Goal: Task Accomplishment & Management: Complete application form

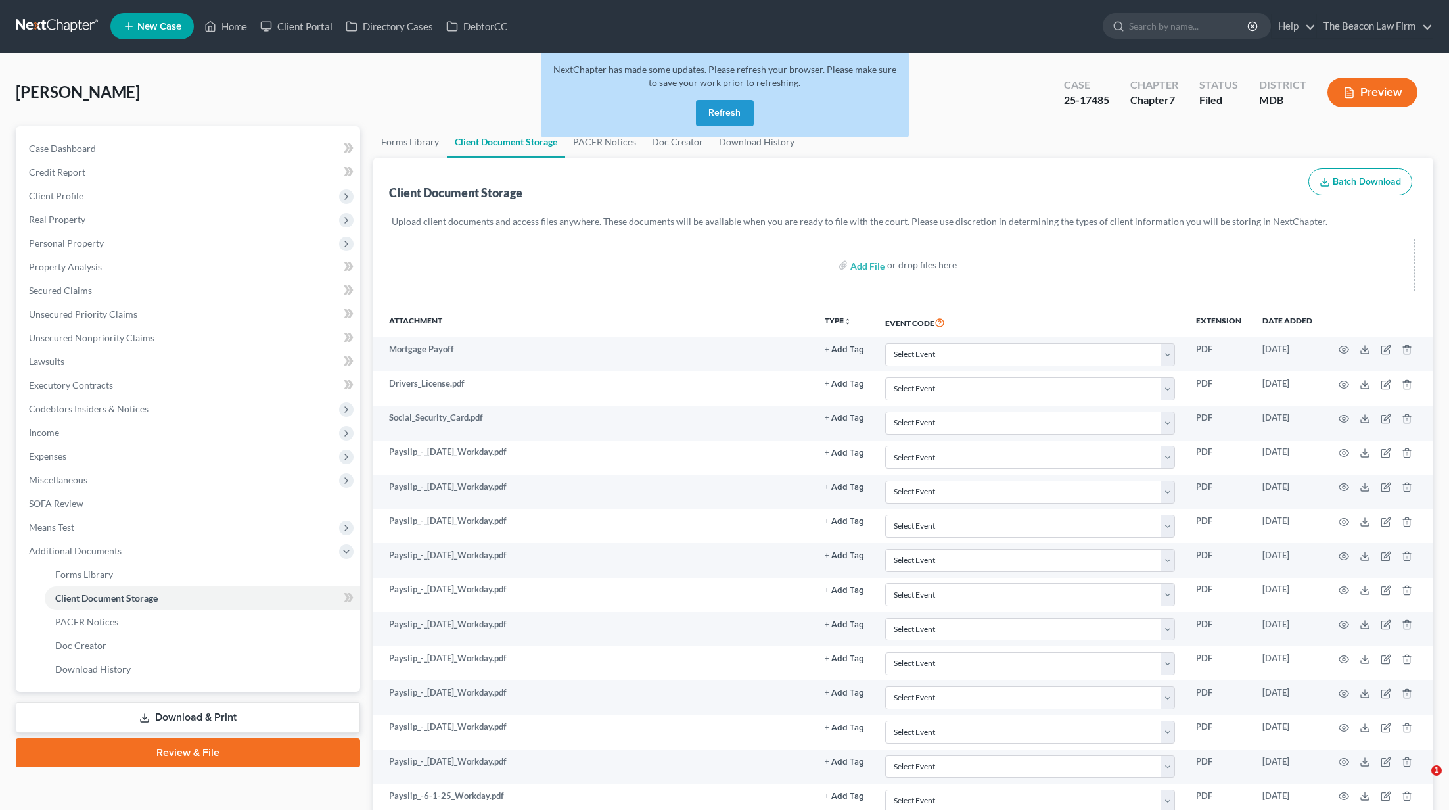
select select "14"
click at [62, 26] on link at bounding box center [58, 26] width 84 height 24
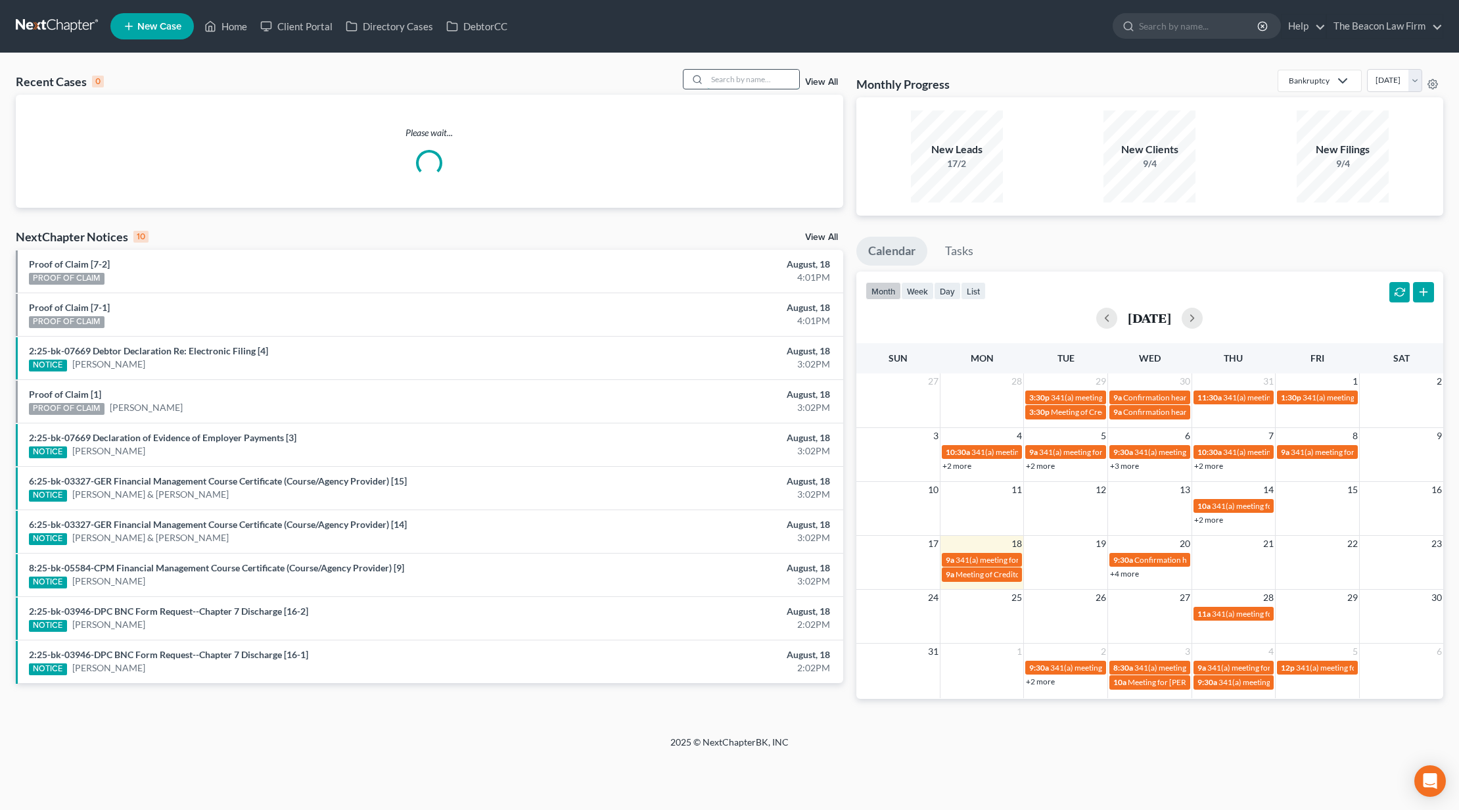
click at [769, 78] on input "search" at bounding box center [753, 79] width 92 height 19
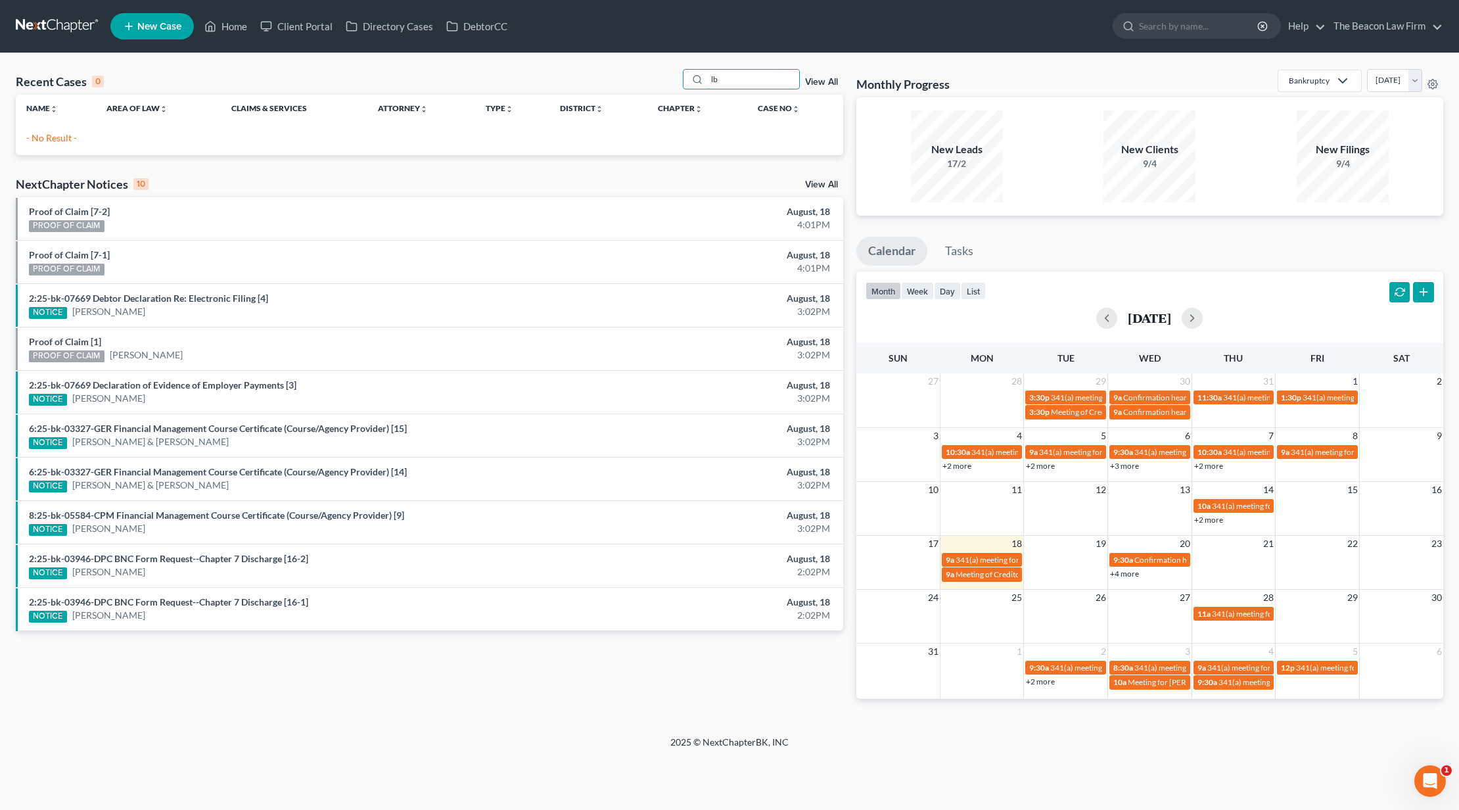
type input "l"
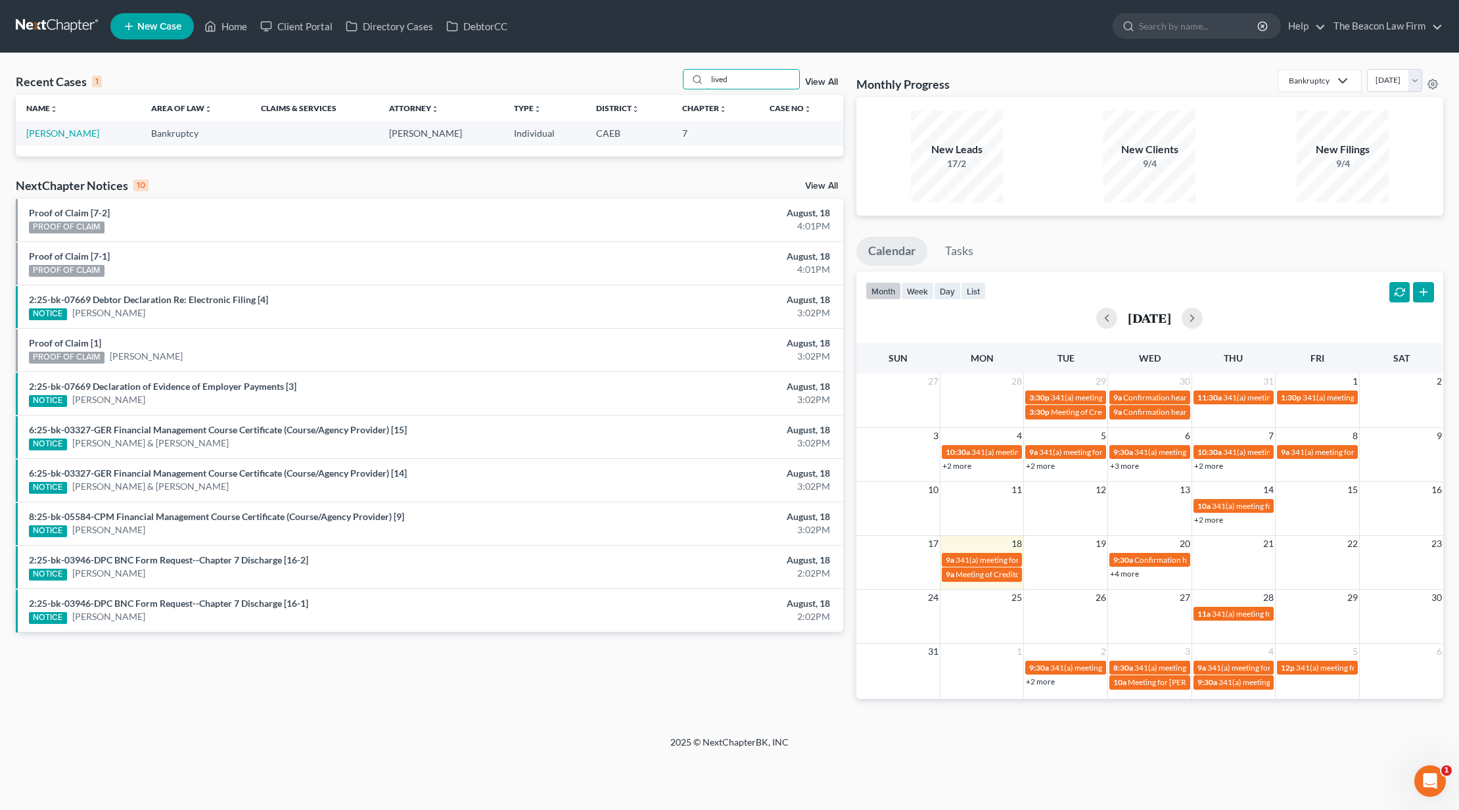
type input "lived"
drag, startPoint x: 409, startPoint y: 180, endPoint x: 57, endPoint y: 132, distance: 355.6
click at [57, 132] on link "[PERSON_NAME]" at bounding box center [62, 133] width 73 height 11
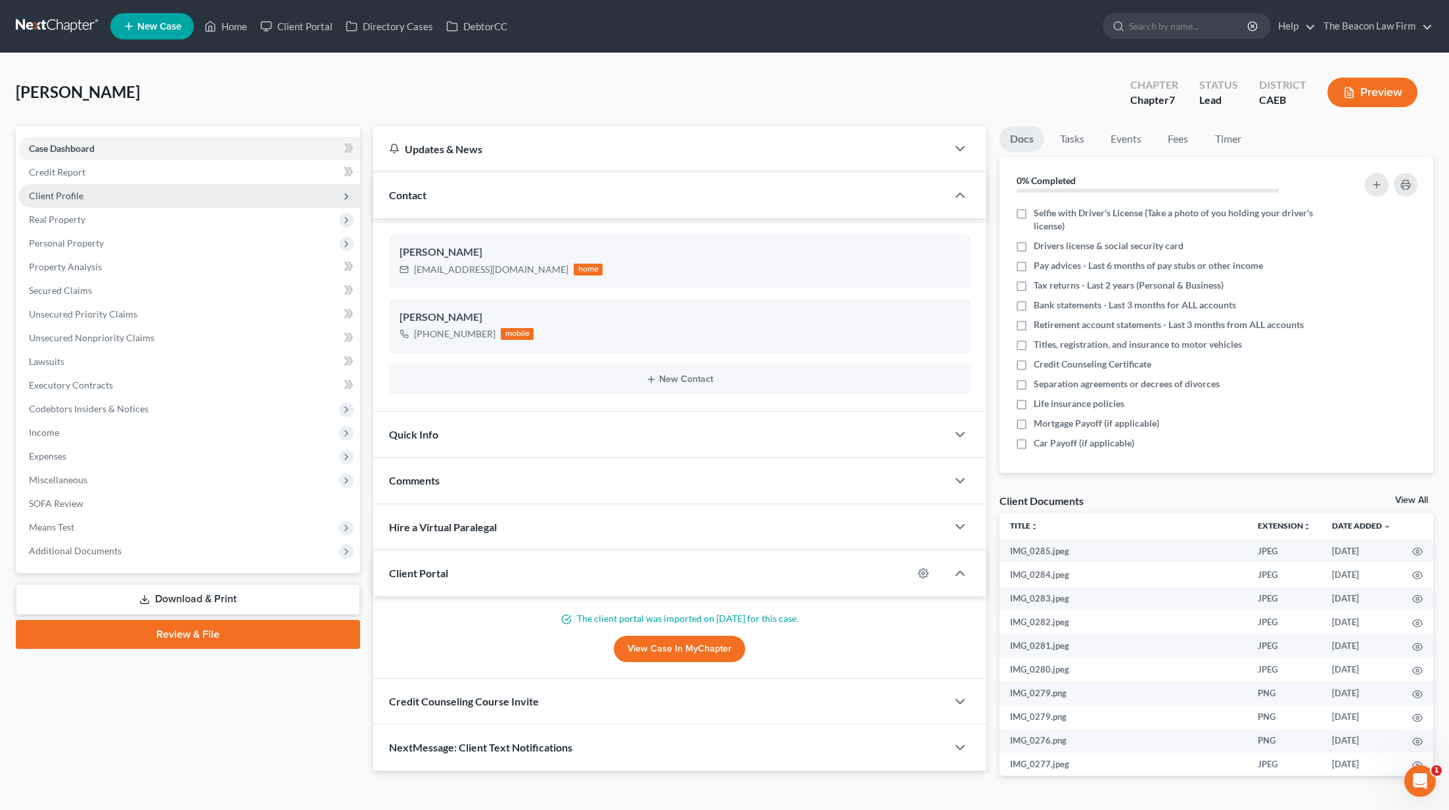
click at [79, 197] on span "Client Profile" at bounding box center [56, 195] width 55 height 11
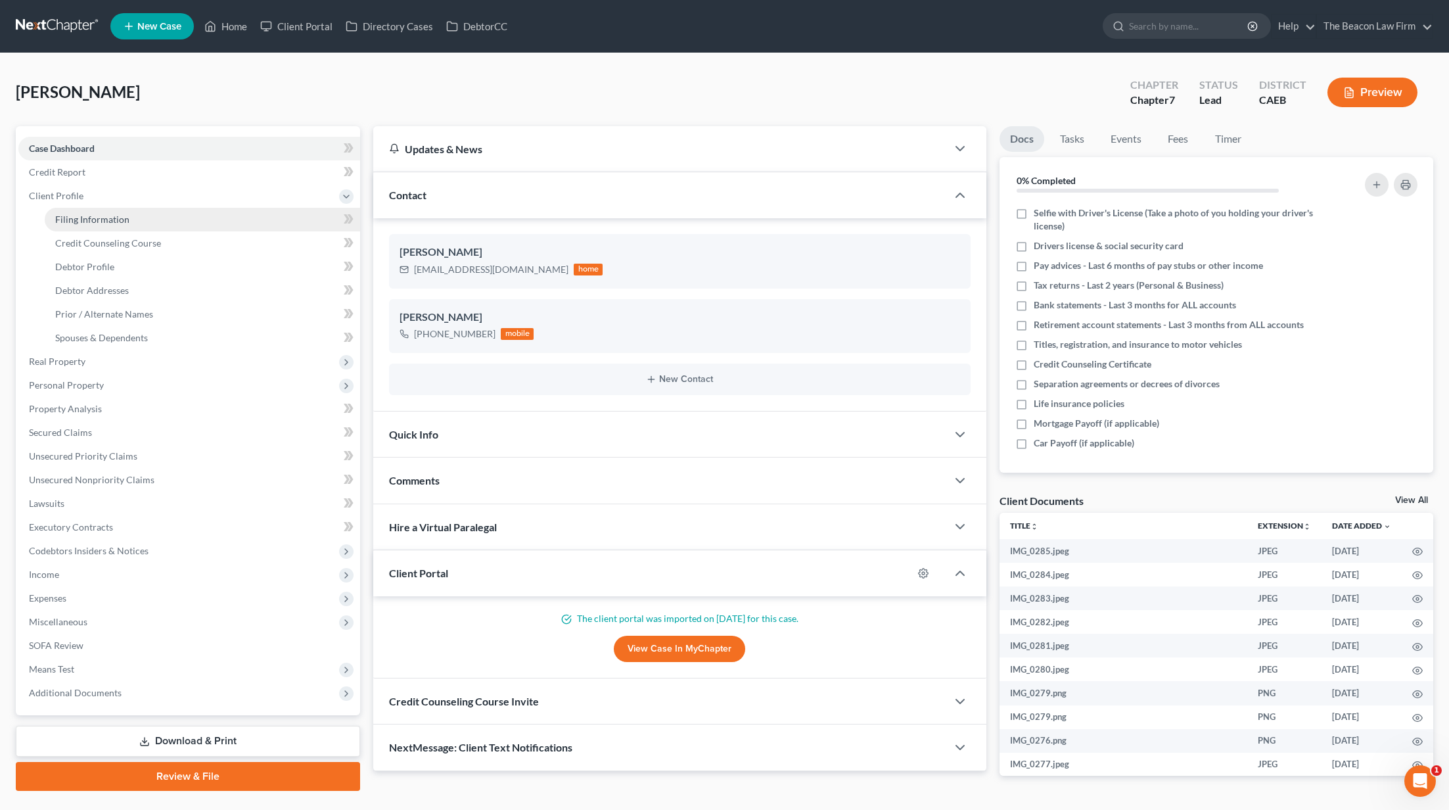
click at [78, 214] on span "Filing Information" at bounding box center [92, 219] width 74 height 11
select select "1"
select select "0"
select select "7"
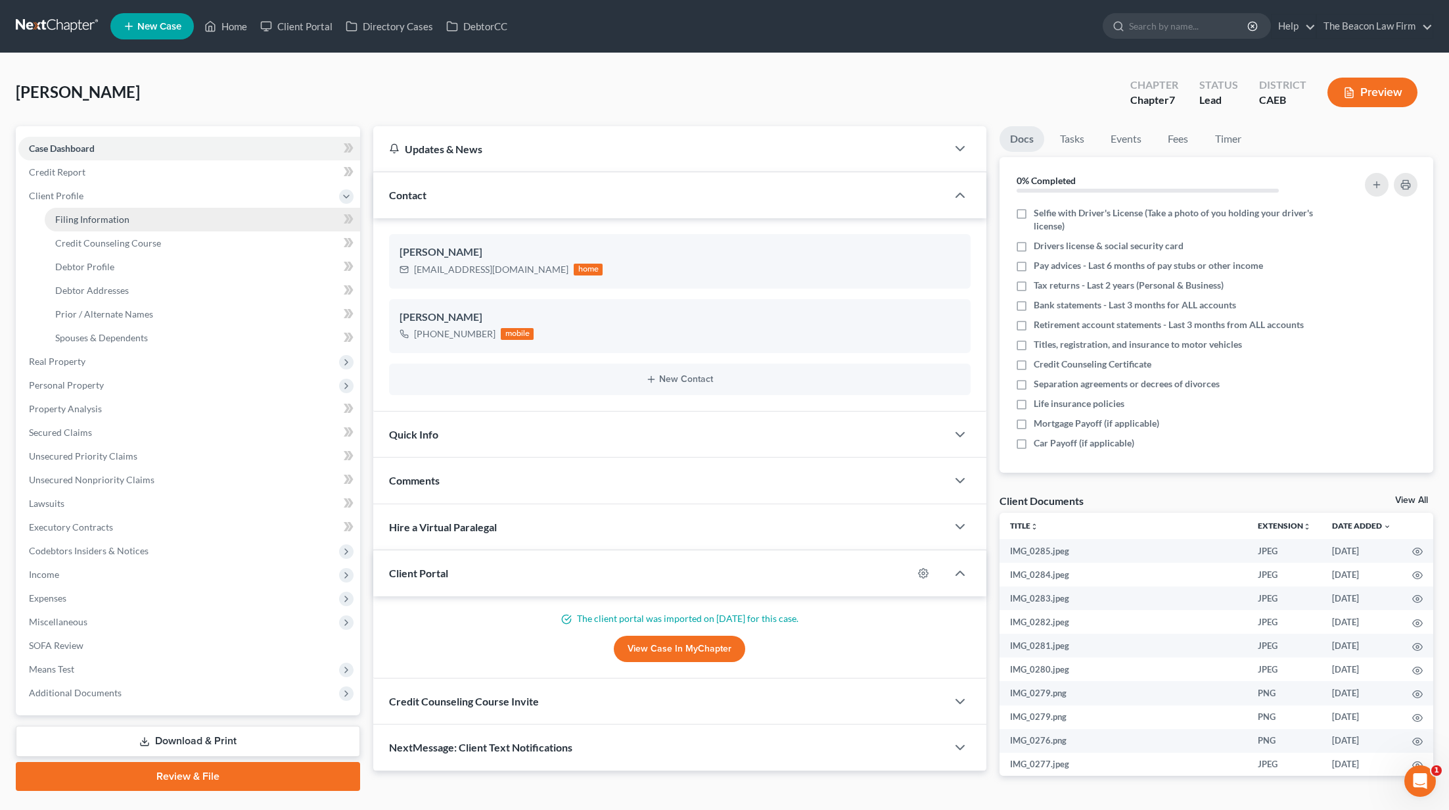
select select "4"
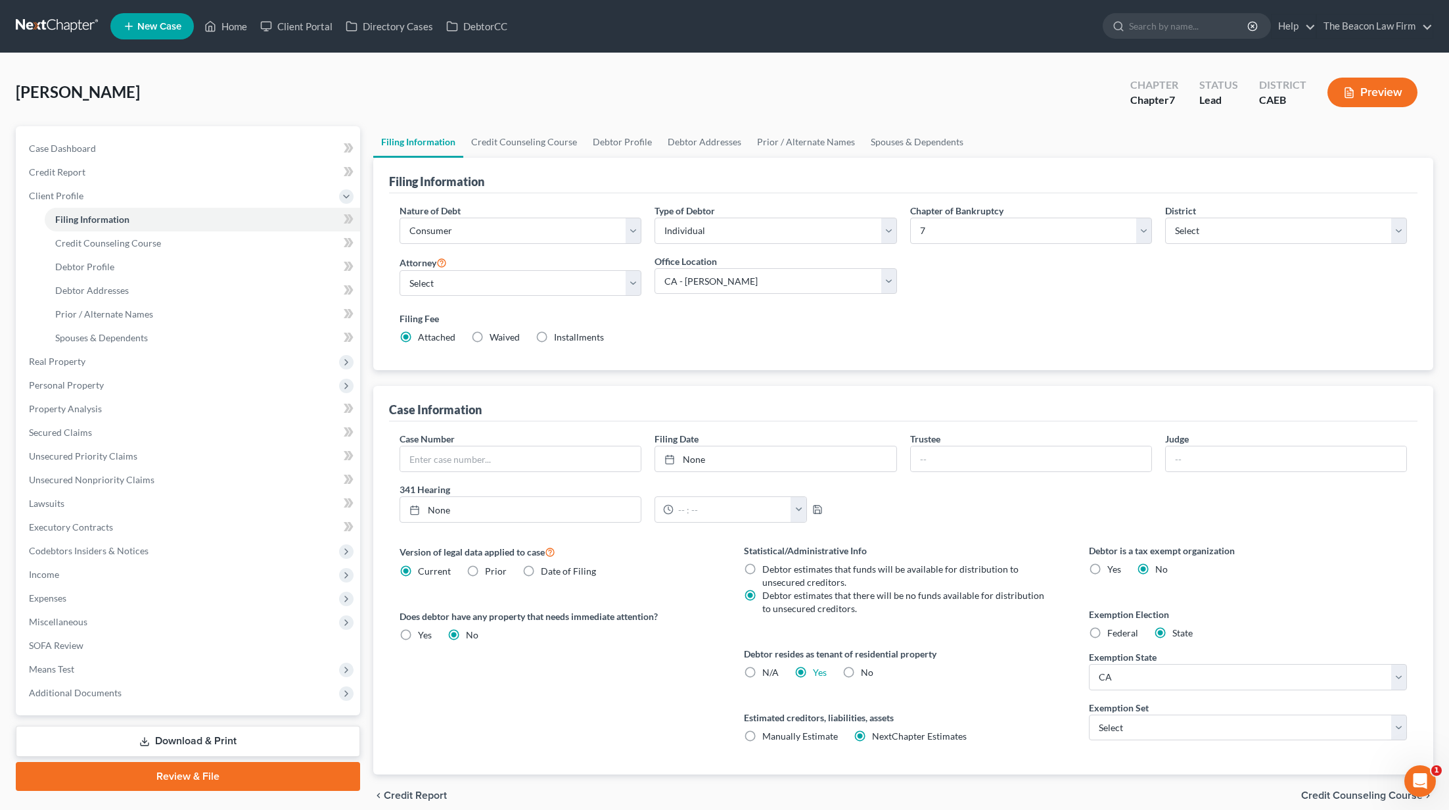
click at [1064, 145] on ul "Filing Information Credit Counseling Course Debtor Profile Debtor Addresses Pri…" at bounding box center [903, 142] width 1060 height 32
click at [1167, 32] on input "search" at bounding box center [1189, 26] width 120 height 24
type input "baran"
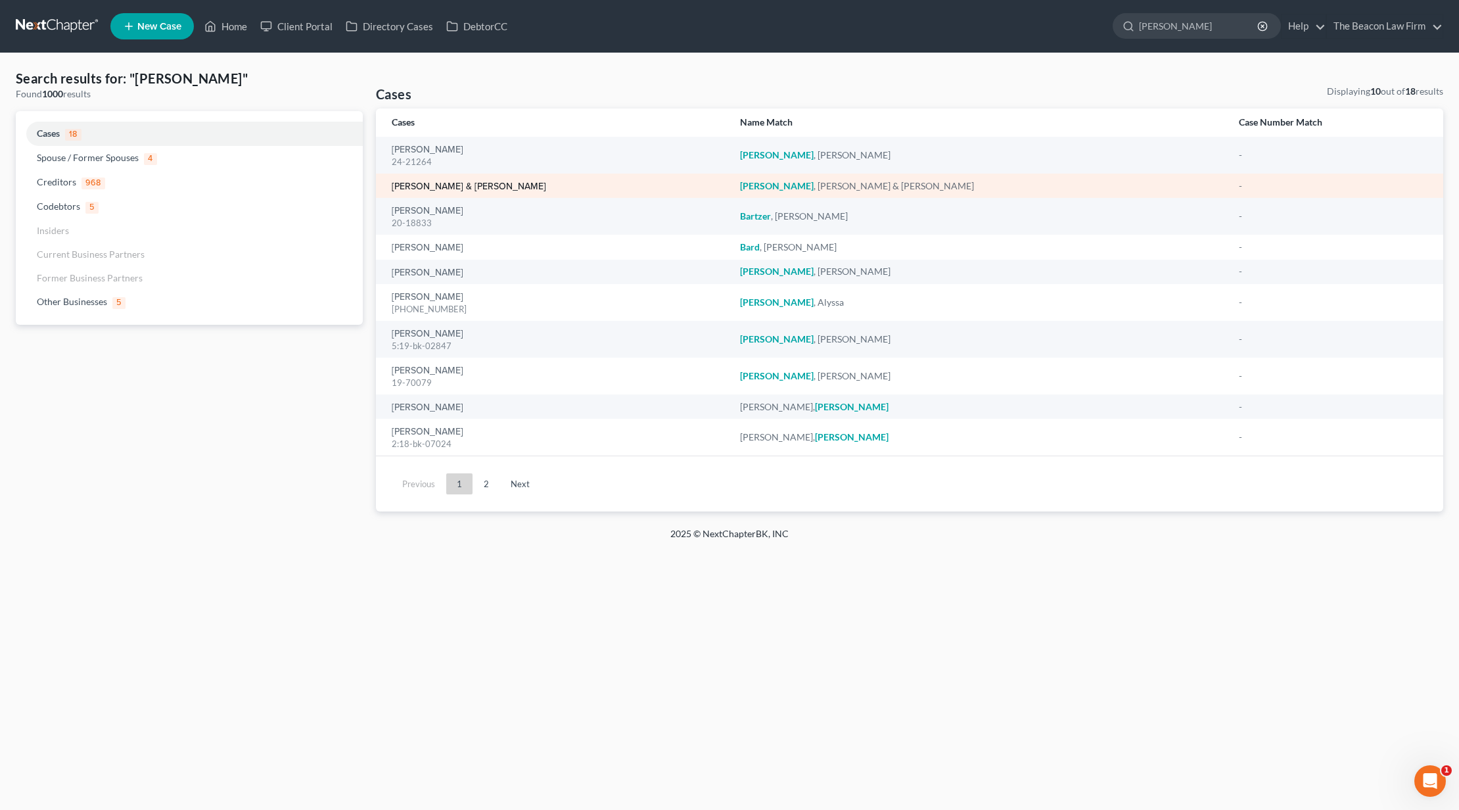
click at [420, 189] on link "[PERSON_NAME] & [PERSON_NAME]" at bounding box center [469, 186] width 154 height 9
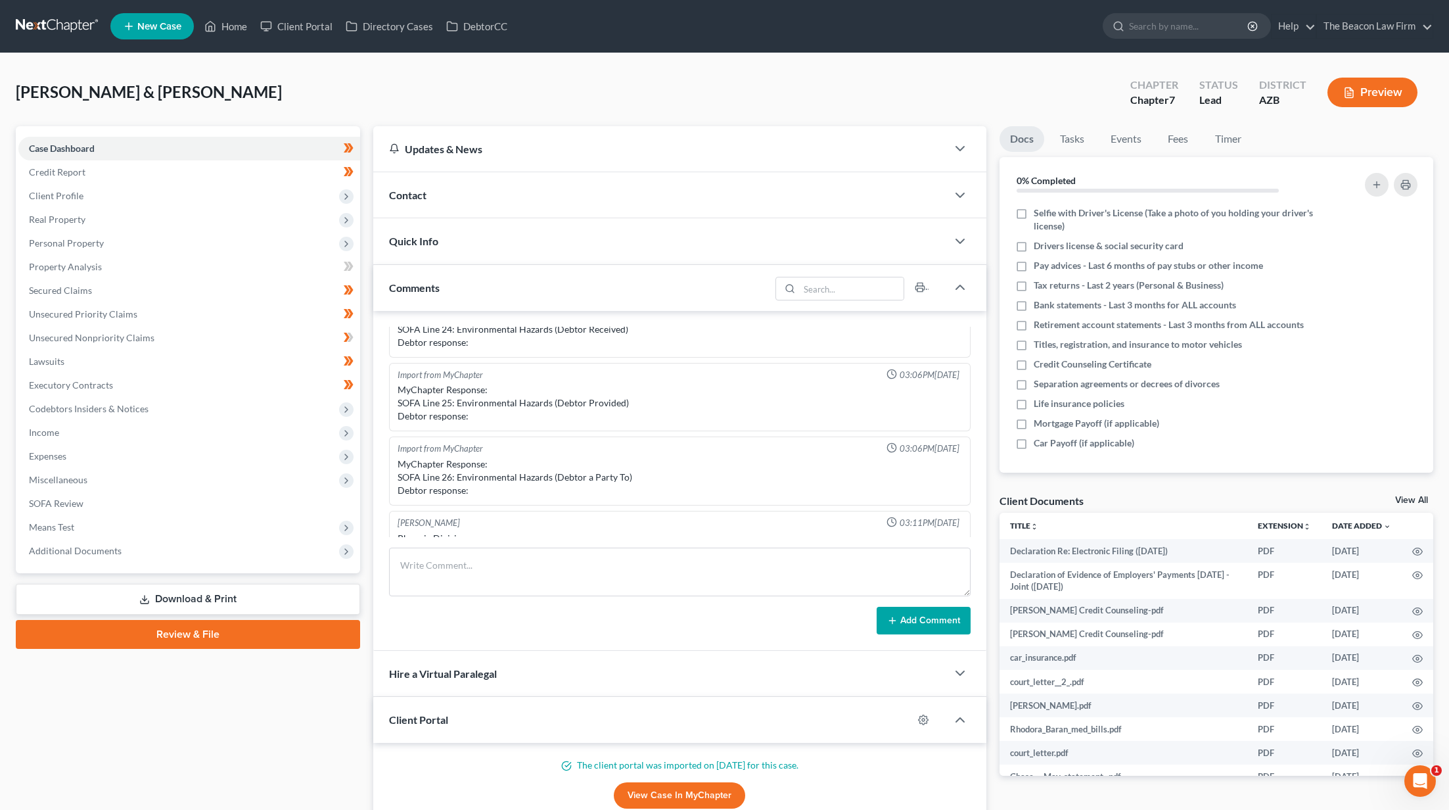
scroll to position [27, 0]
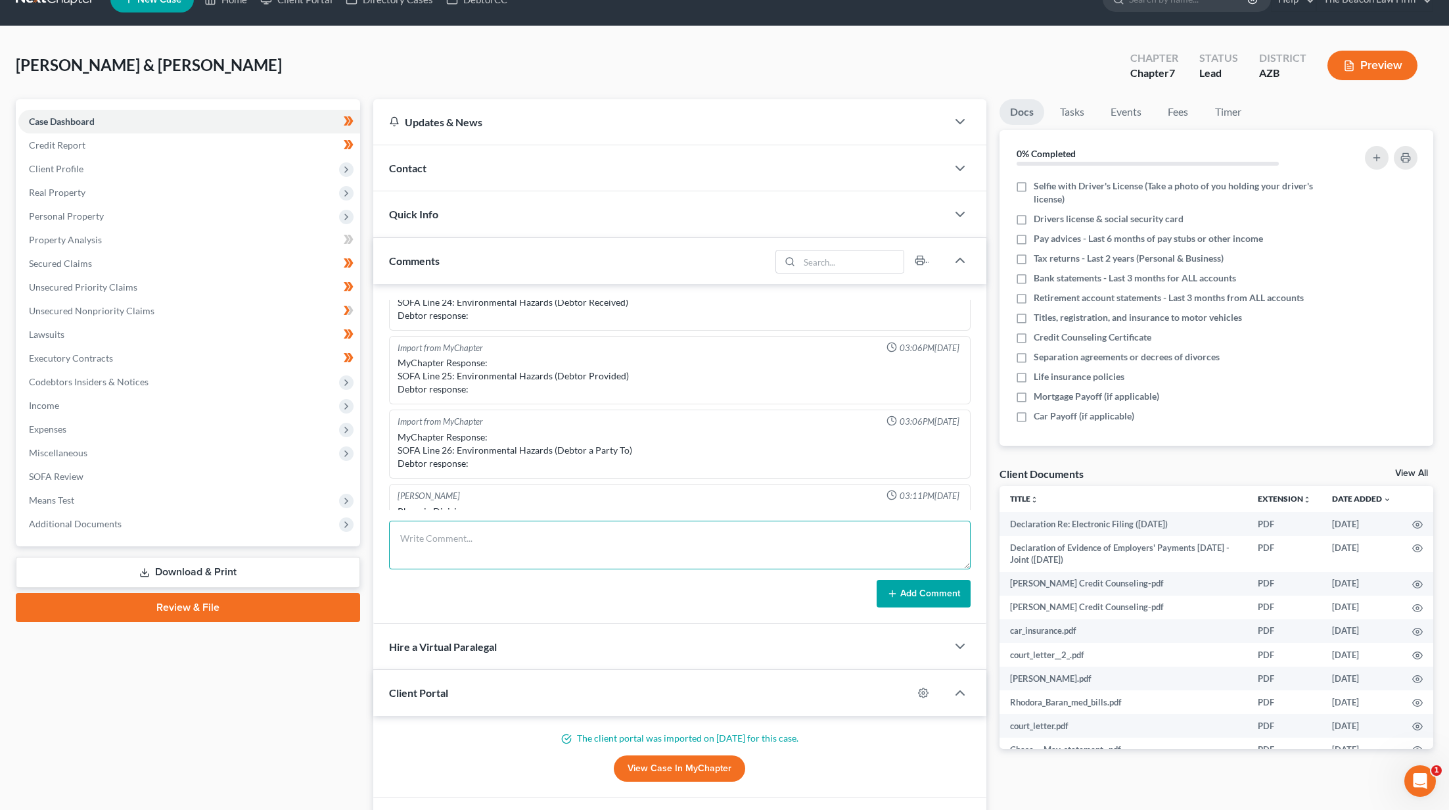
click at [457, 539] on textarea at bounding box center [679, 545] width 581 height 49
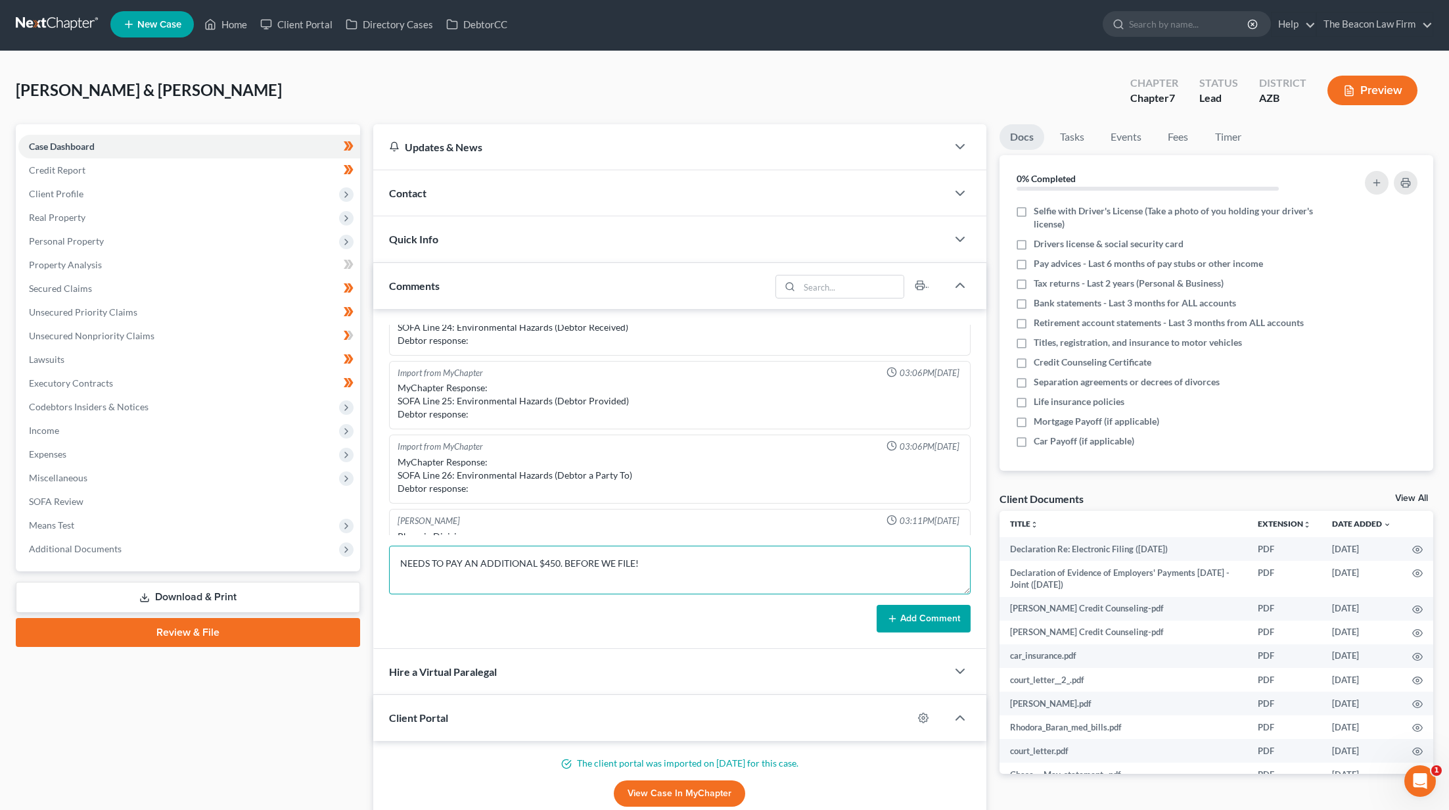
scroll to position [0, 0]
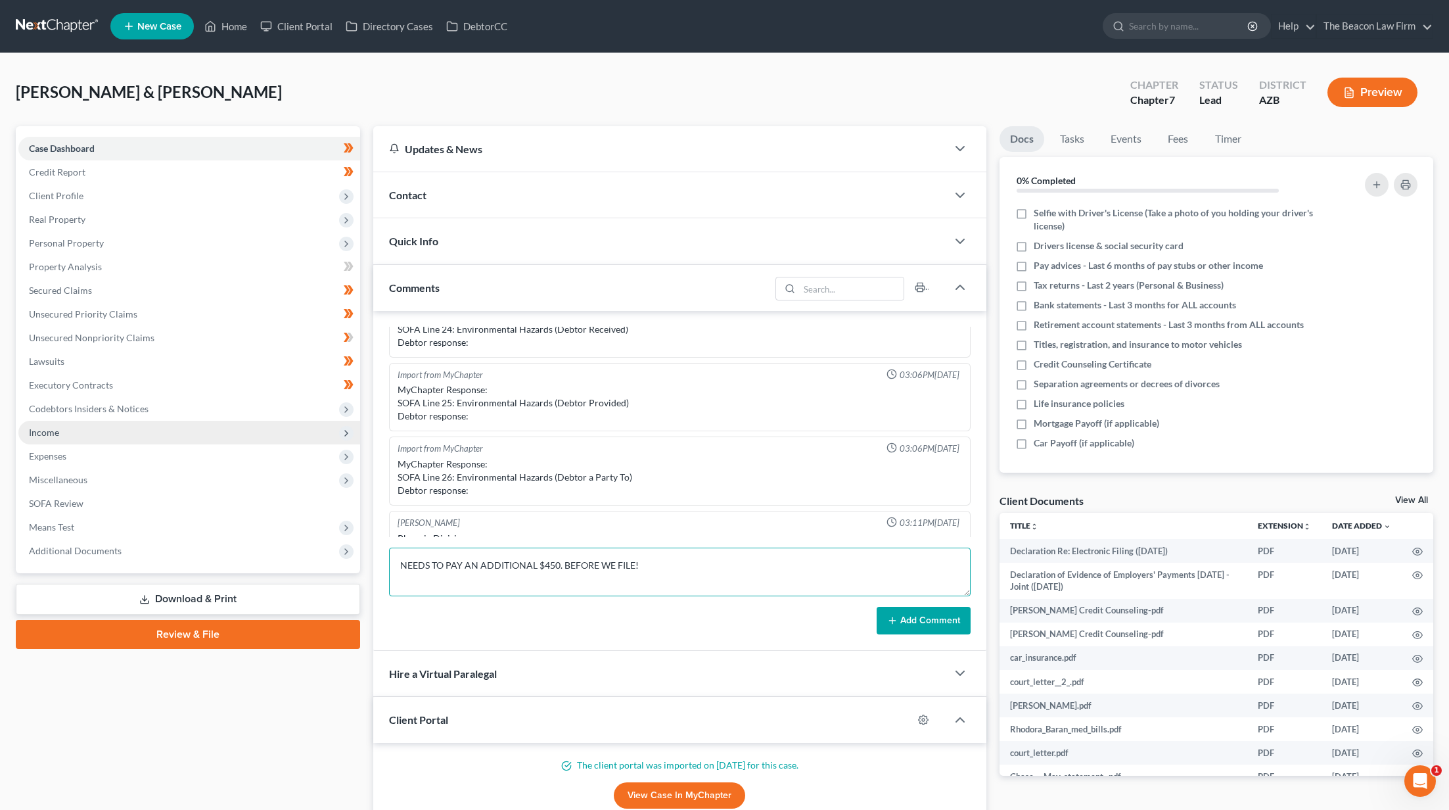
type textarea "NEEDS TO PAY AN ADDITIONAL $450. BEFORE WE FILE!"
click at [71, 435] on span "Income" at bounding box center [189, 433] width 342 height 24
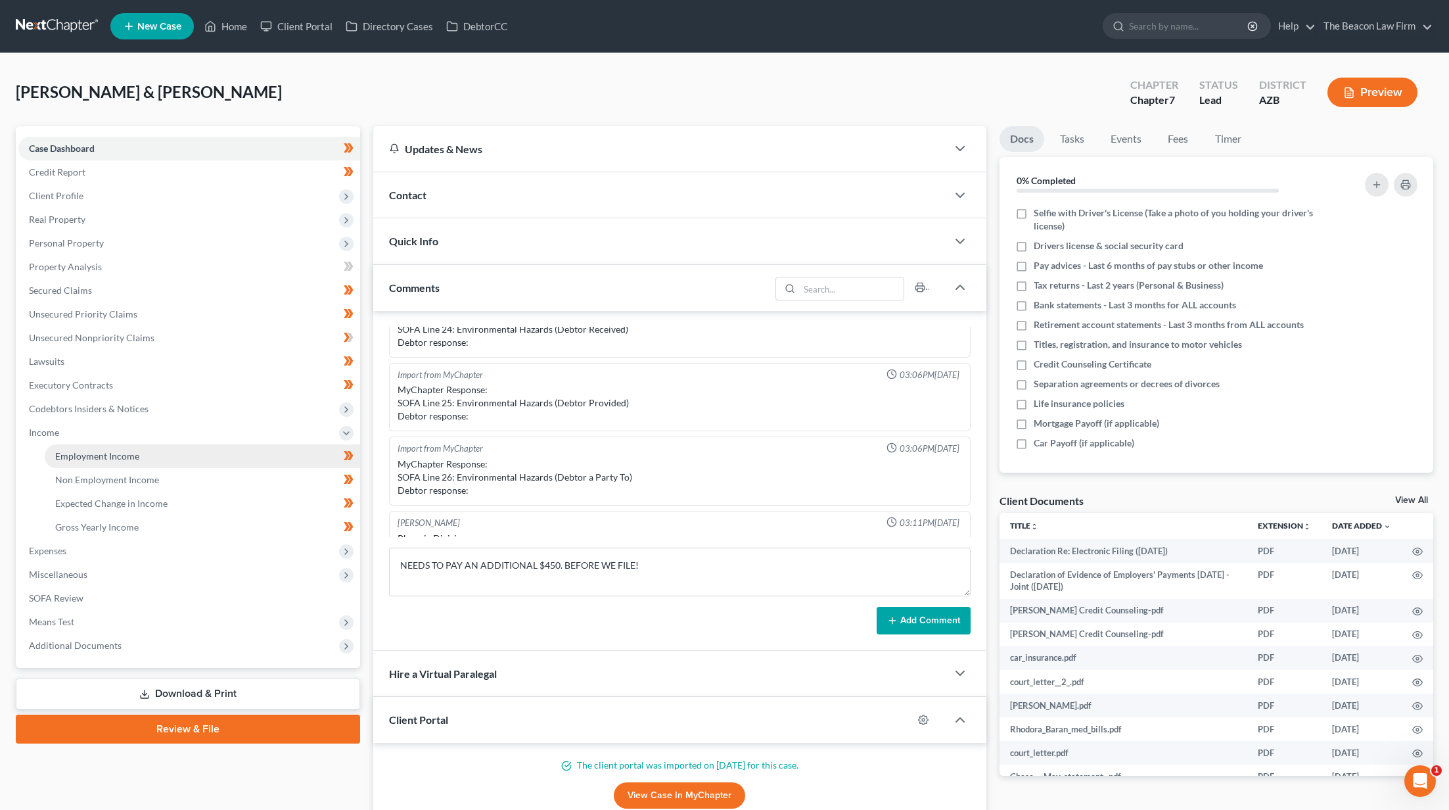
click at [72, 461] on link "Employment Income" at bounding box center [203, 456] width 316 height 24
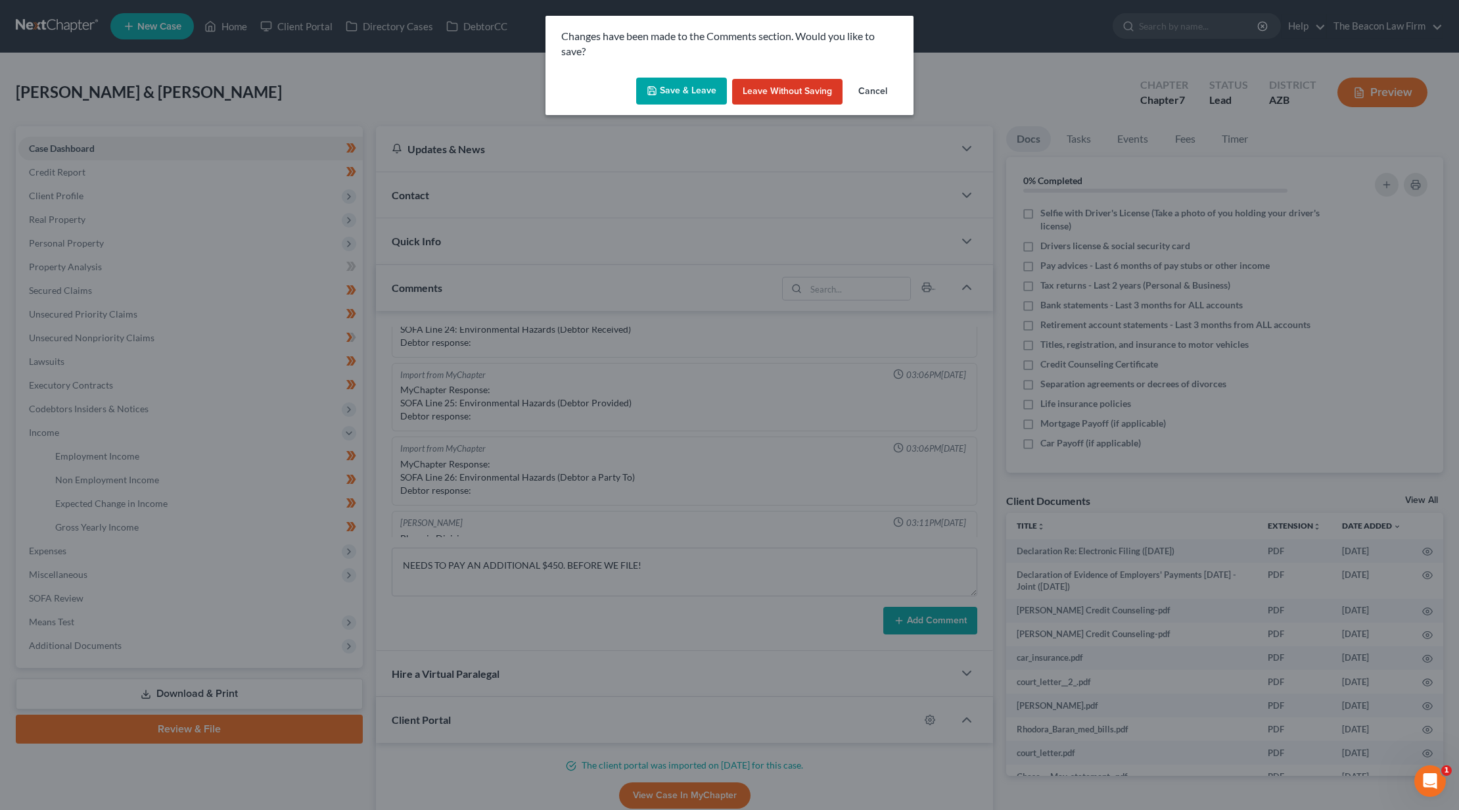
click at [676, 88] on button "Save & Leave" at bounding box center [681, 92] width 91 height 28
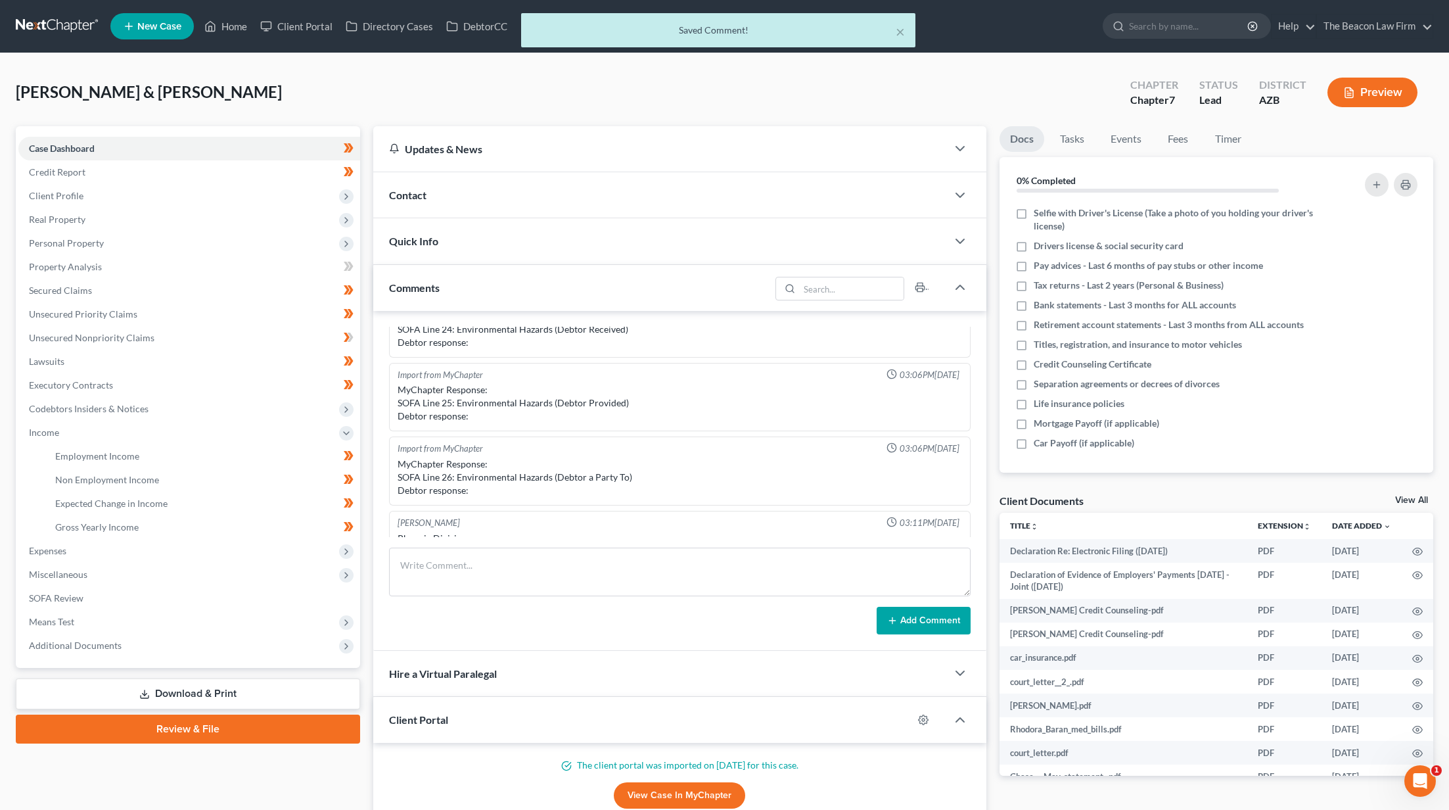
scroll to position [369, 0]
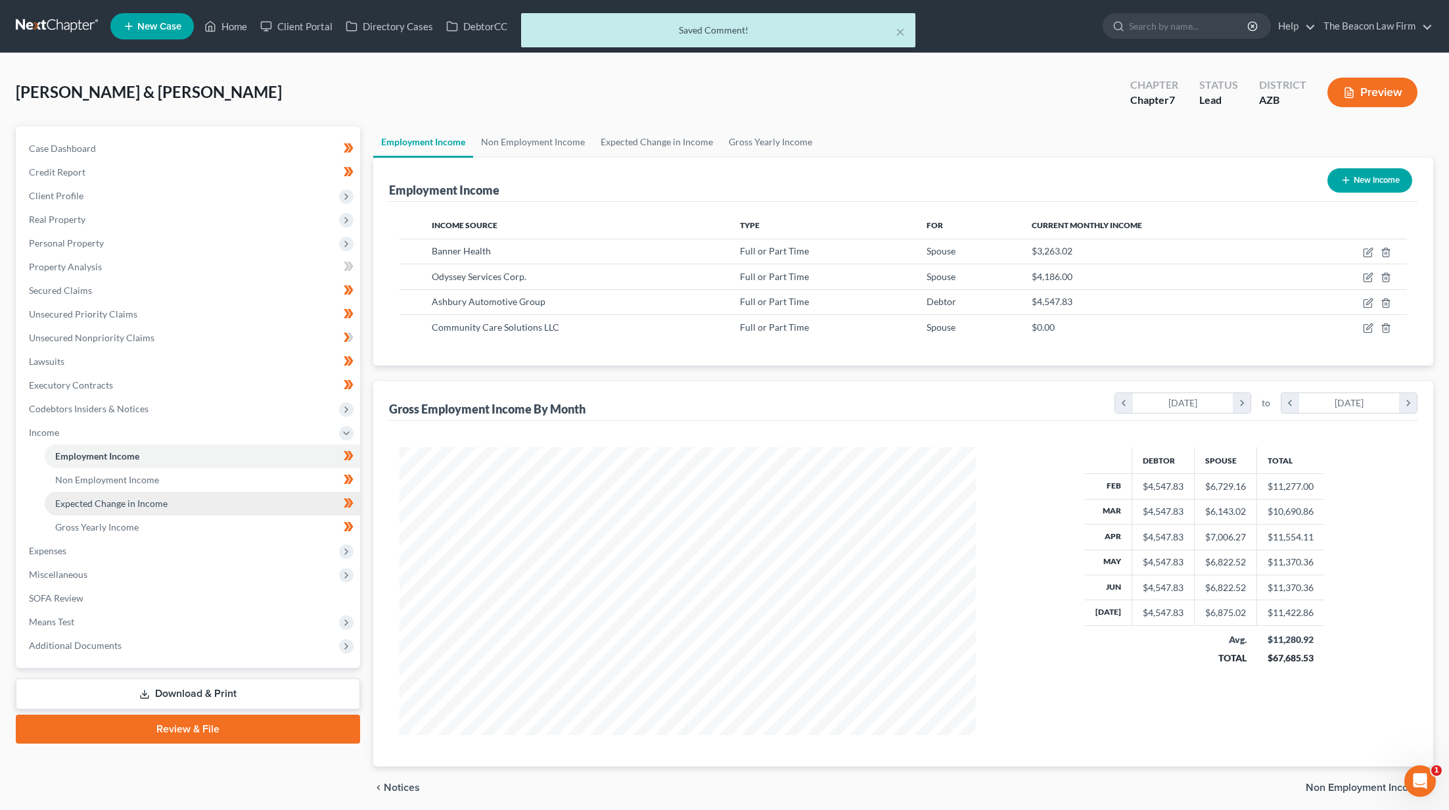
scroll to position [288, 603]
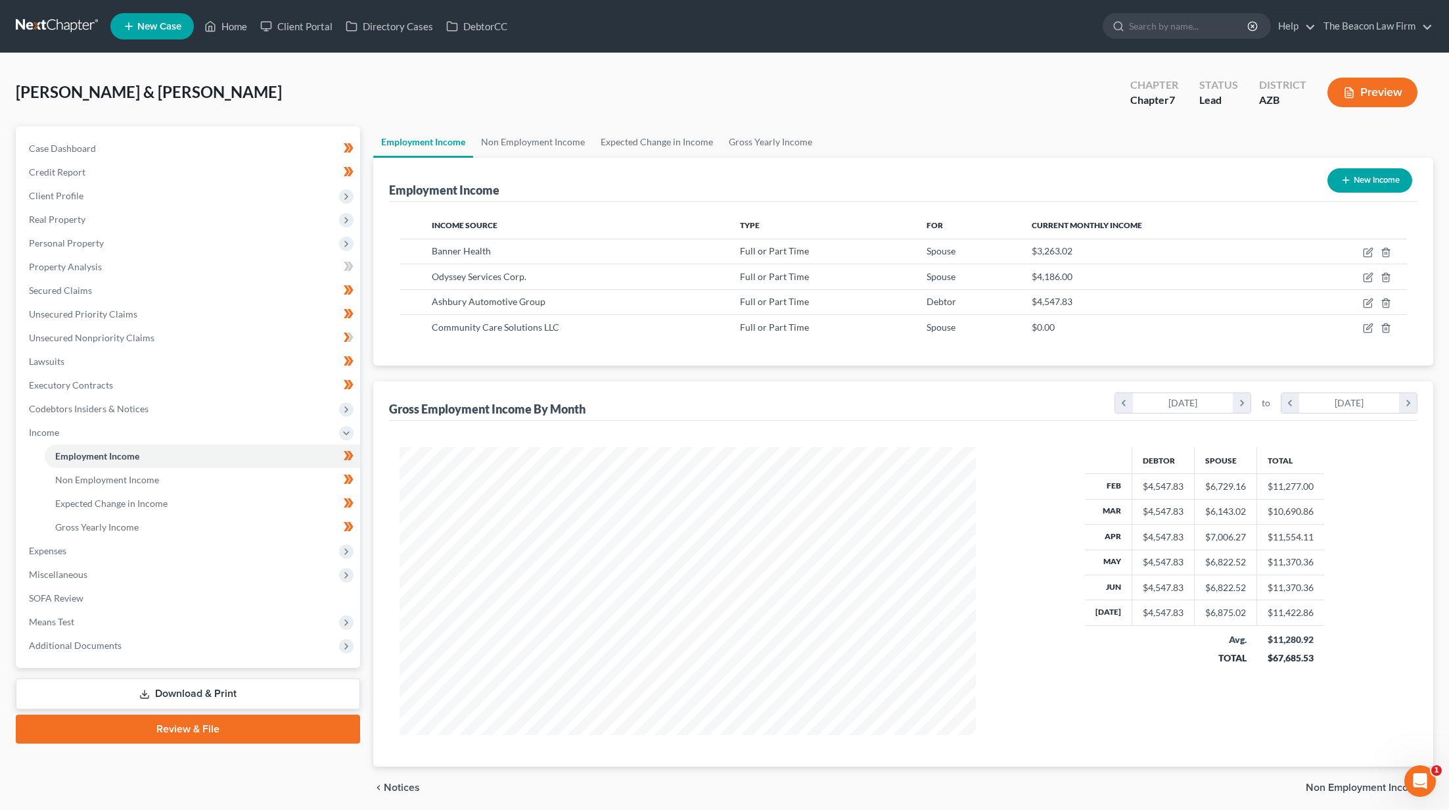
click at [78, 28] on link at bounding box center [58, 26] width 84 height 24
